Goal: Transaction & Acquisition: Book appointment/travel/reservation

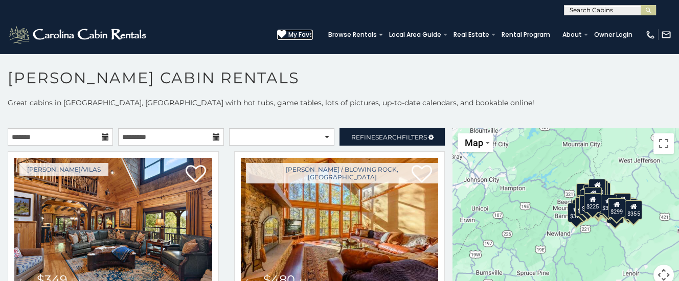
click at [307, 32] on span "My Favs" at bounding box center [301, 34] width 25 height 9
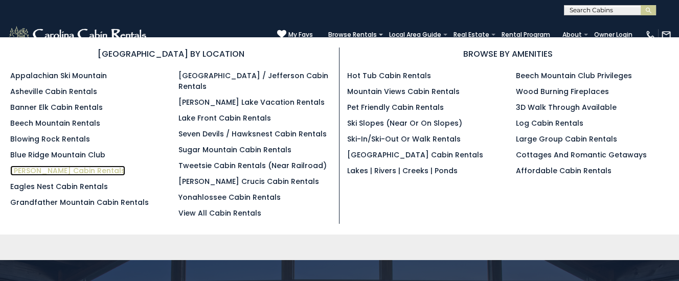
click at [49, 170] on link "[PERSON_NAME] Cabin Rentals" at bounding box center [67, 171] width 115 height 10
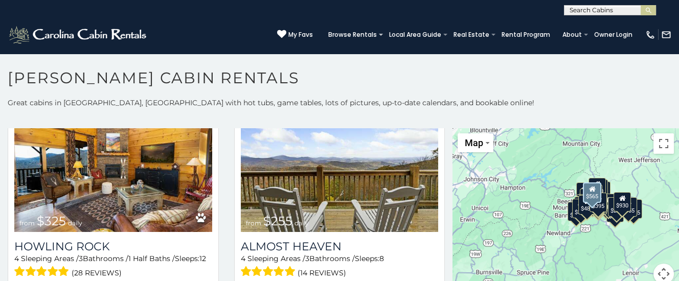
scroll to position [2166, 0]
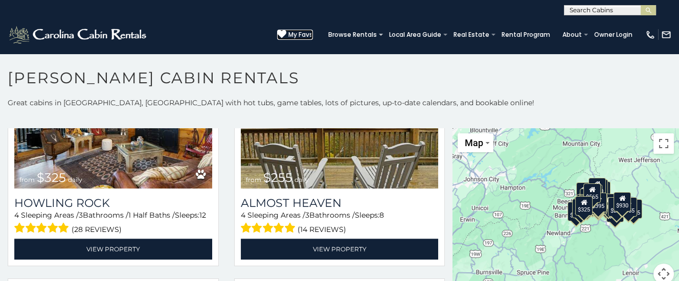
click at [305, 31] on span "My Favs" at bounding box center [301, 34] width 25 height 9
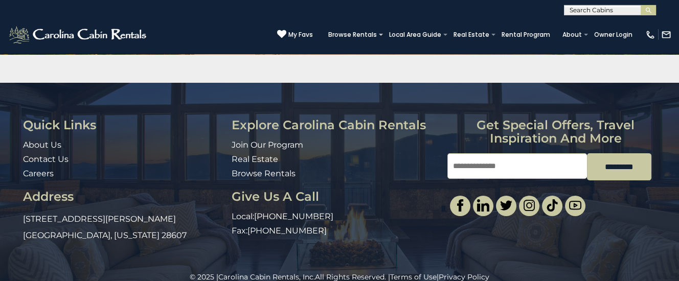
scroll to position [194, 0]
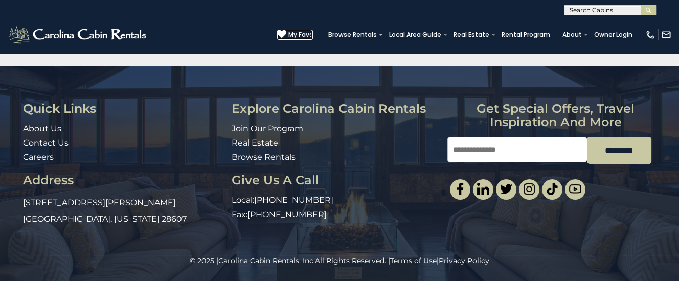
click at [306, 30] on span "My Favs" at bounding box center [301, 34] width 25 height 9
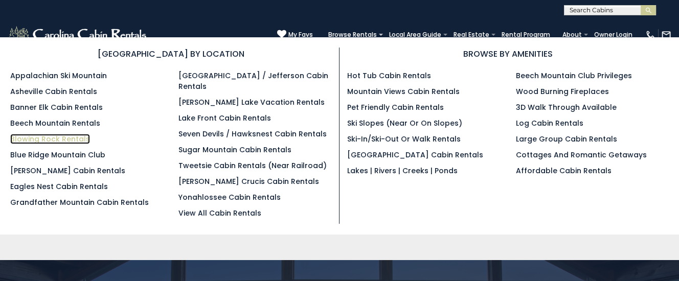
click at [40, 139] on link "Blowing Rock Rentals" at bounding box center [50, 139] width 80 height 10
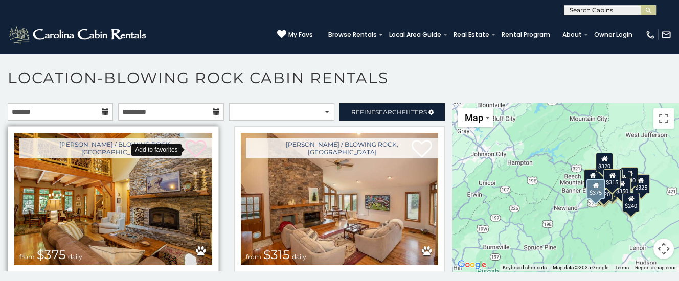
click at [196, 142] on icon at bounding box center [196, 149] width 20 height 20
click at [566, 74] on h1 "Location-Blowing Rock Cabin Rentals" at bounding box center [339, 83] width 679 height 29
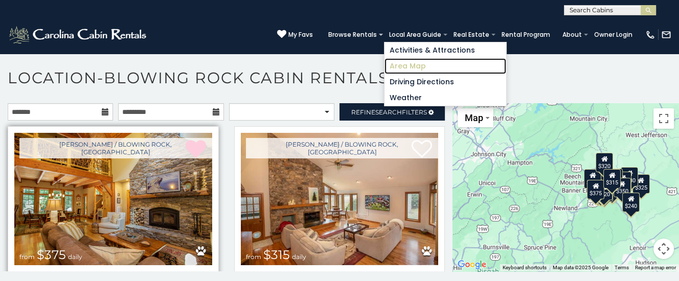
click at [409, 65] on link "Area Map" at bounding box center [446, 66] width 122 height 16
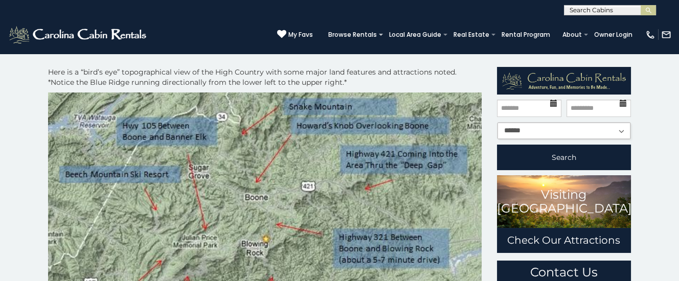
scroll to position [54, 0]
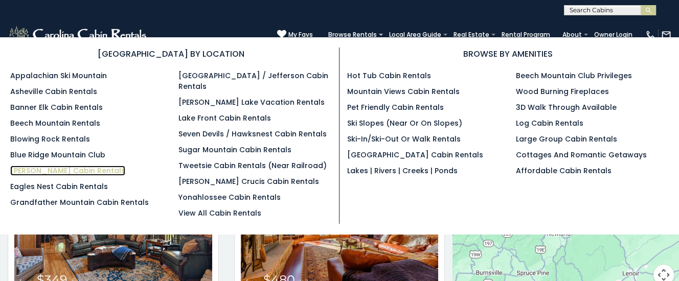
click at [46, 169] on link "[PERSON_NAME] Cabin Rentals" at bounding box center [67, 171] width 115 height 10
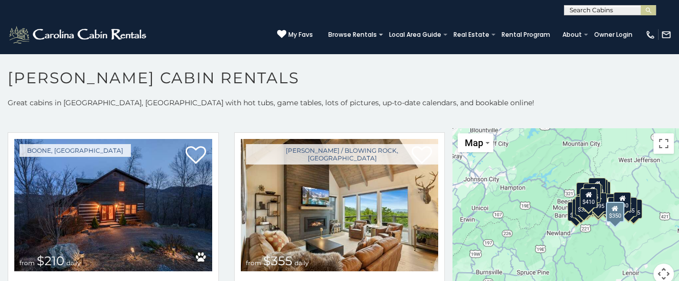
scroll to position [2785, 0]
